Goal: Task Accomplishment & Management: Complete application form

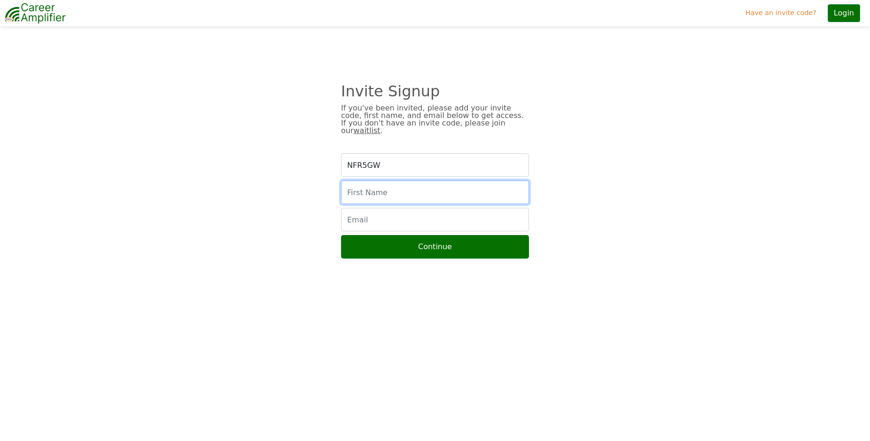
click at [410, 180] on input "text" at bounding box center [435, 191] width 188 height 23
type input "Alex Kafyrov"
click at [405, 209] on input "email" at bounding box center [435, 219] width 188 height 23
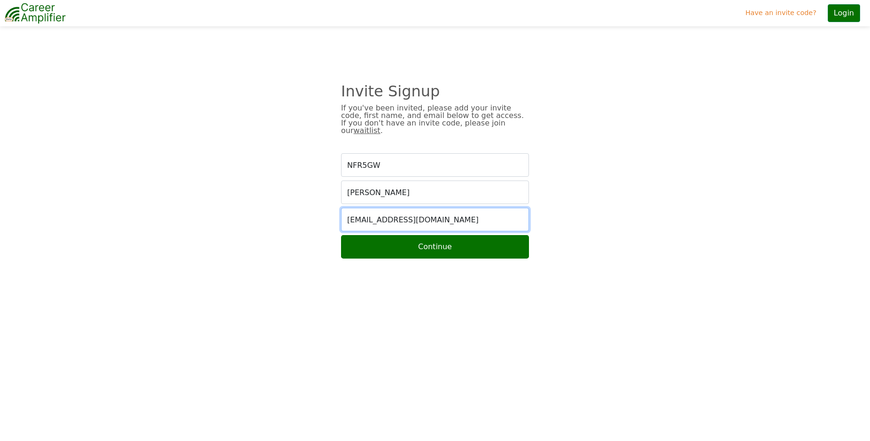
type input "kafyrov@outlook.com"
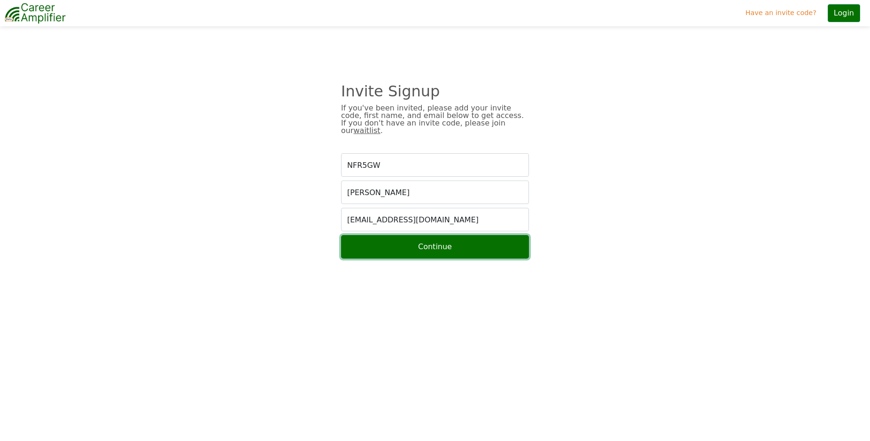
click at [479, 239] on button "Continue" at bounding box center [435, 246] width 188 height 23
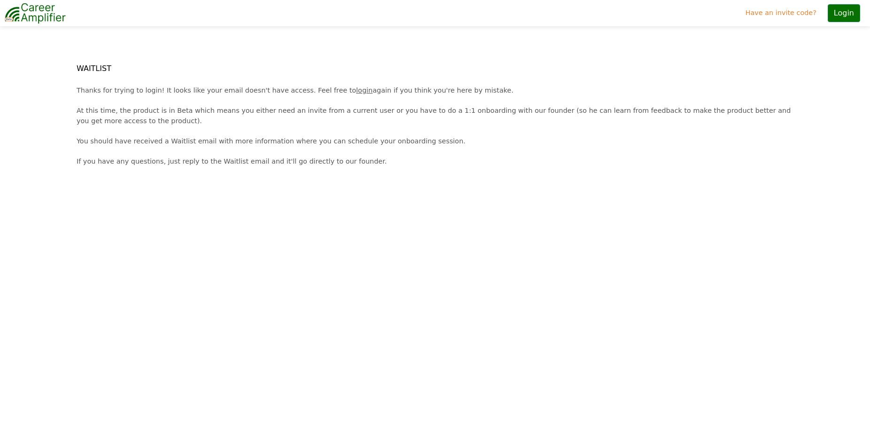
click at [356, 91] on link "login" at bounding box center [364, 90] width 16 height 8
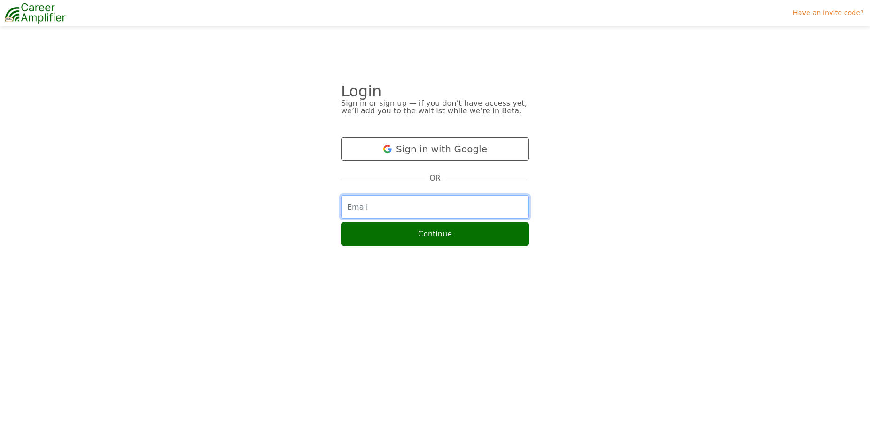
click at [389, 206] on input "email" at bounding box center [435, 206] width 188 height 23
type input "kafyrov@outlook.com"
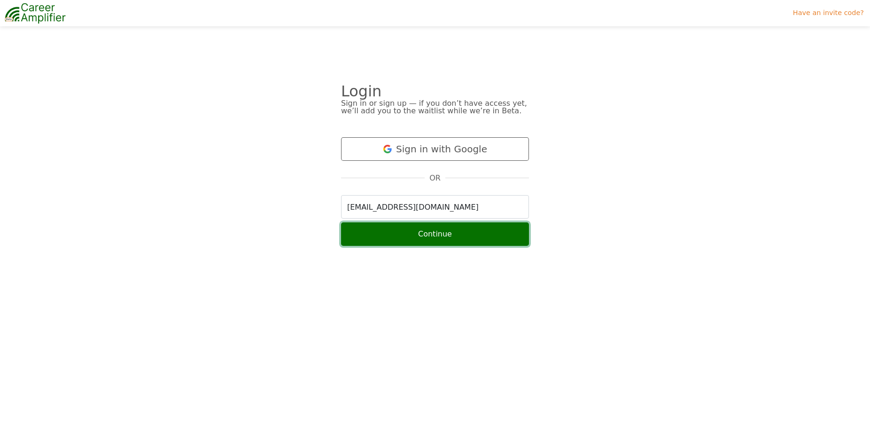
click at [432, 232] on button "Continue" at bounding box center [435, 233] width 188 height 23
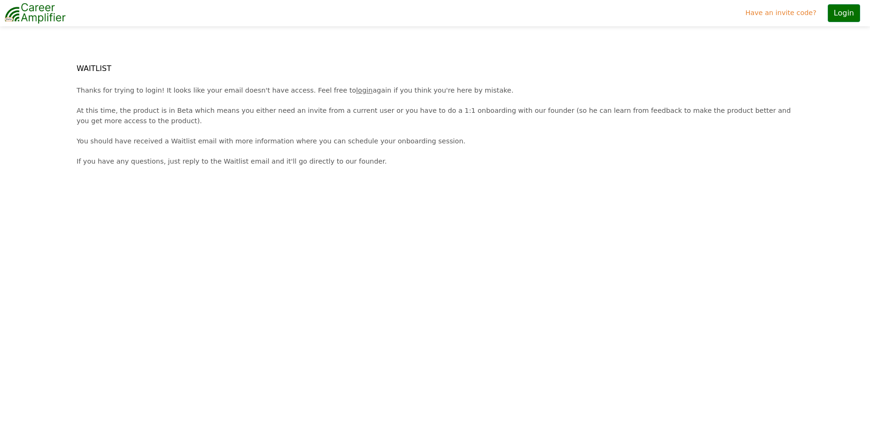
click at [356, 88] on link "login" at bounding box center [364, 90] width 16 height 8
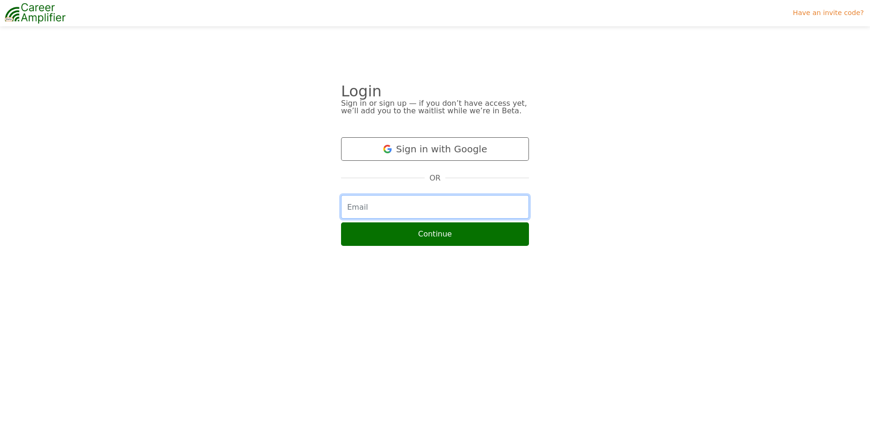
click at [393, 211] on input "email" at bounding box center [435, 206] width 188 height 23
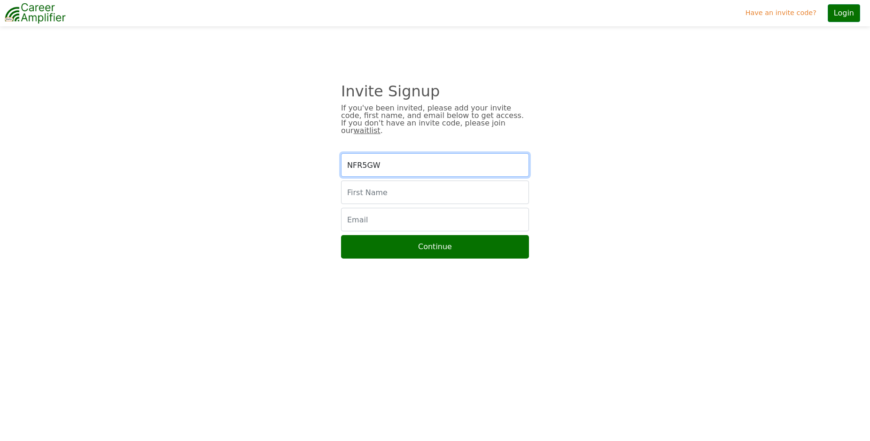
drag, startPoint x: 389, startPoint y: 153, endPoint x: 335, endPoint y: 160, distance: 54.5
click at [341, 160] on input "NFR5GW" at bounding box center [435, 164] width 188 height 23
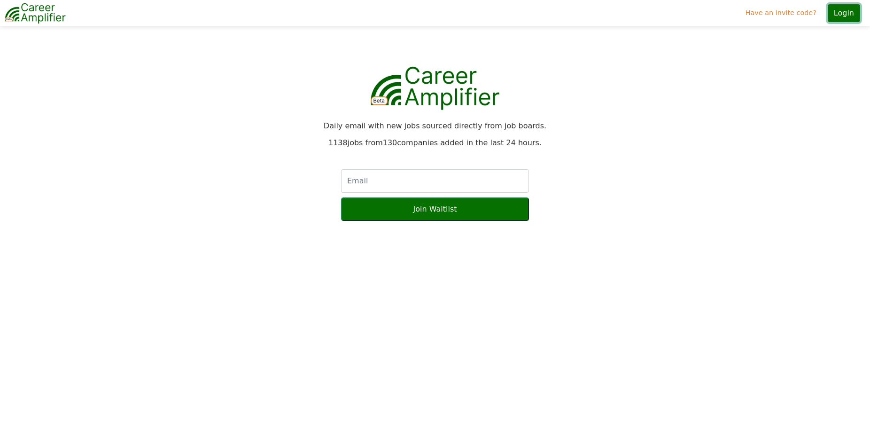
click at [846, 7] on button "Login" at bounding box center [844, 13] width 32 height 18
click at [791, 12] on link "Have an invite code?" at bounding box center [781, 13] width 78 height 18
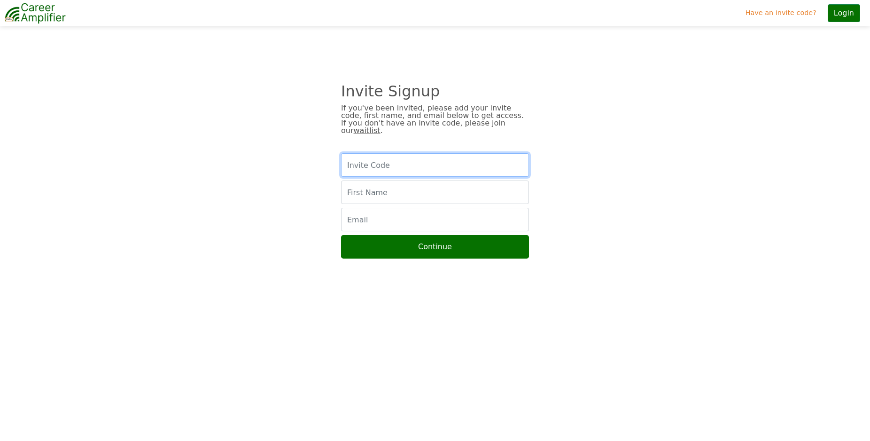
click at [413, 156] on input "text" at bounding box center [435, 164] width 188 height 23
paste input "NFR5GW"
type input "NFR5GW"
click at [381, 182] on input "text" at bounding box center [435, 191] width 188 height 23
click at [365, 182] on input "text" at bounding box center [435, 191] width 188 height 23
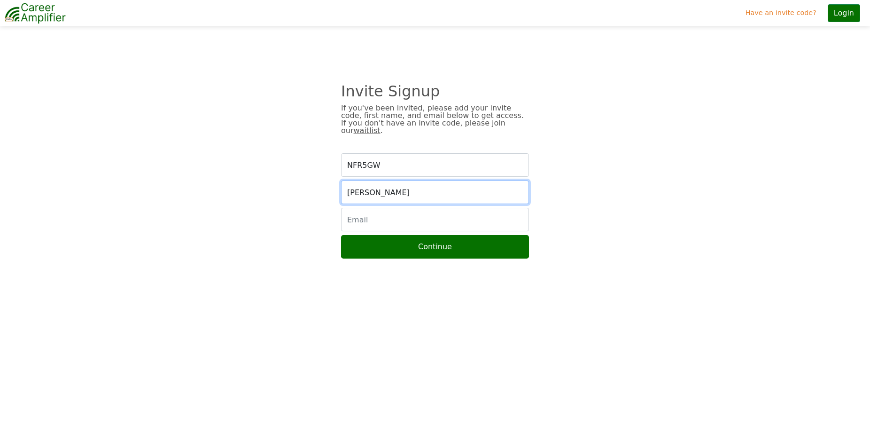
type input "Alex"
click at [212, 148] on div at bounding box center [107, 143] width 218 height 253
click at [393, 215] on input "email" at bounding box center [435, 219] width 188 height 23
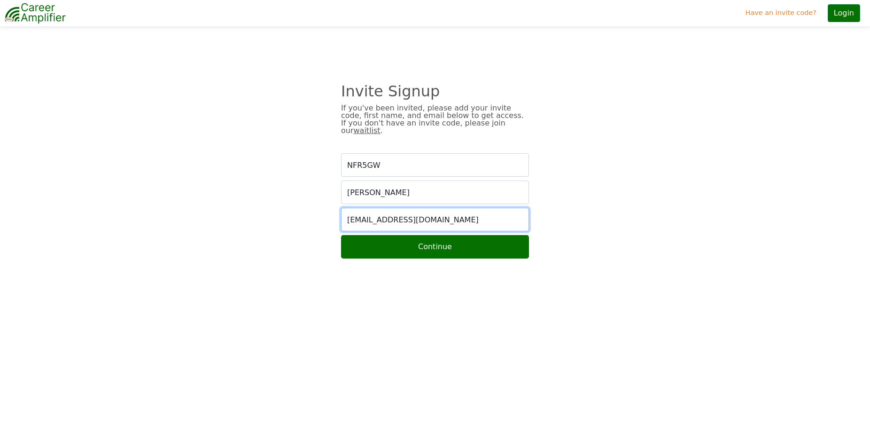
type input "kafyrov@outlook.com"
click at [492, 341] on div "Invite Signup If you've been invited, please add your invite code, first name, …" at bounding box center [435, 228] width 870 height 441
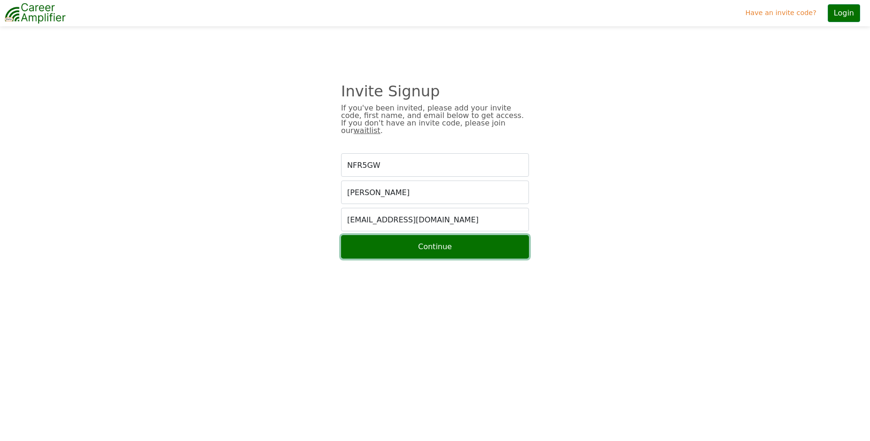
click at [407, 235] on button "Continue" at bounding box center [435, 246] width 188 height 23
